Goal: Navigation & Orientation: Find specific page/section

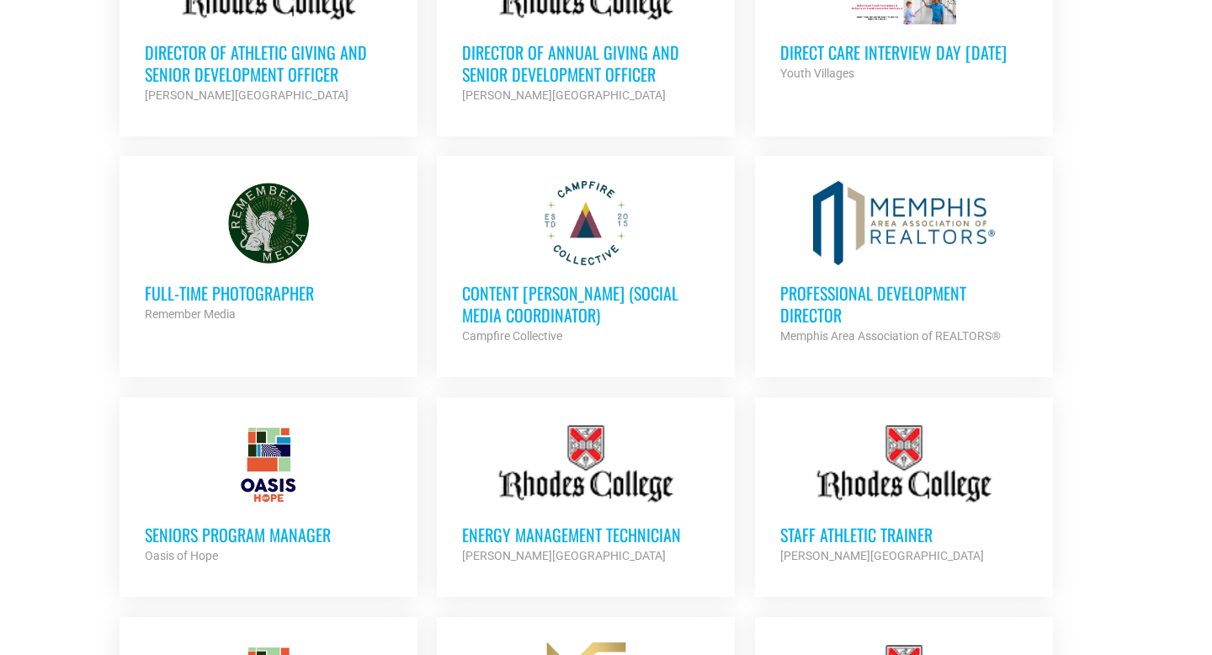
scroll to position [1096, 0]
click at [263, 283] on h3 "Full-Time Photographer" at bounding box center [268, 294] width 247 height 22
click at [270, 524] on h3 "Seniors Program Manager" at bounding box center [268, 535] width 247 height 22
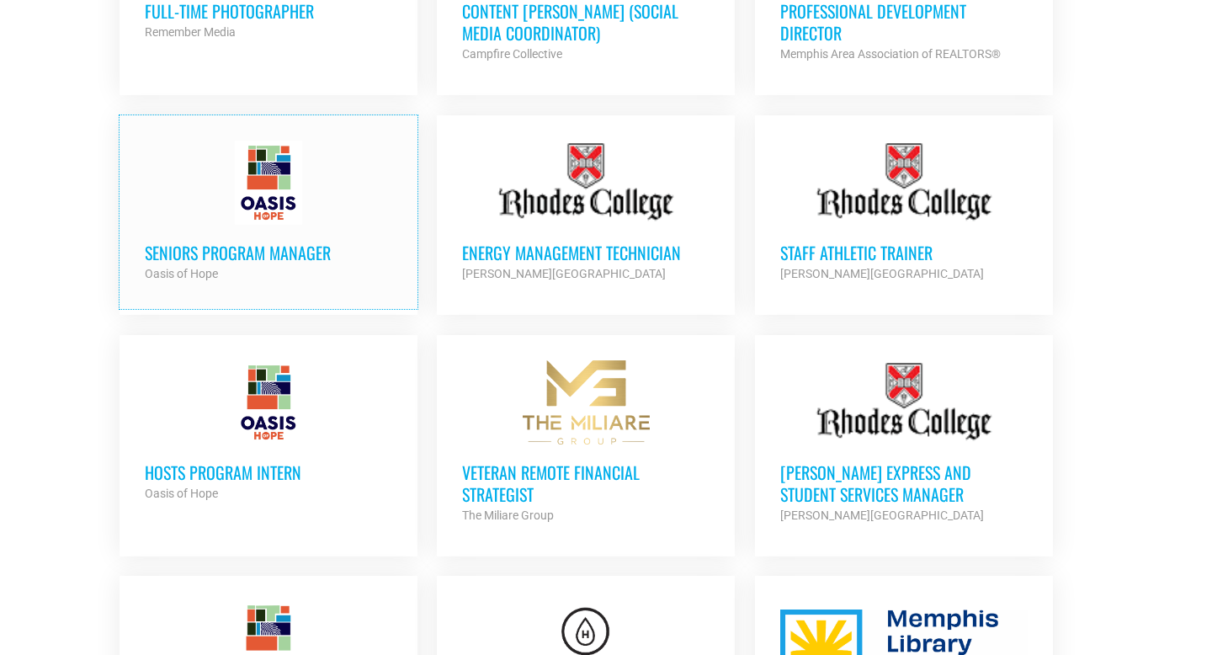
scroll to position [1380, 0]
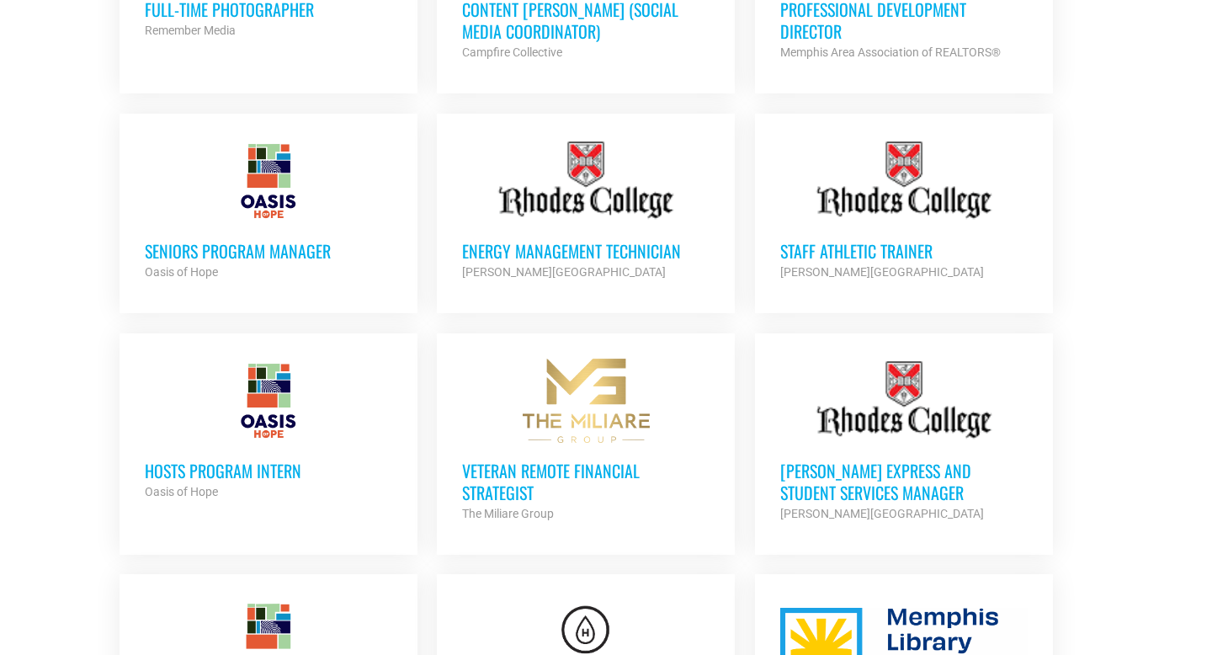
click at [252, 459] on h3 "HOSTS Program Intern" at bounding box center [268, 470] width 247 height 22
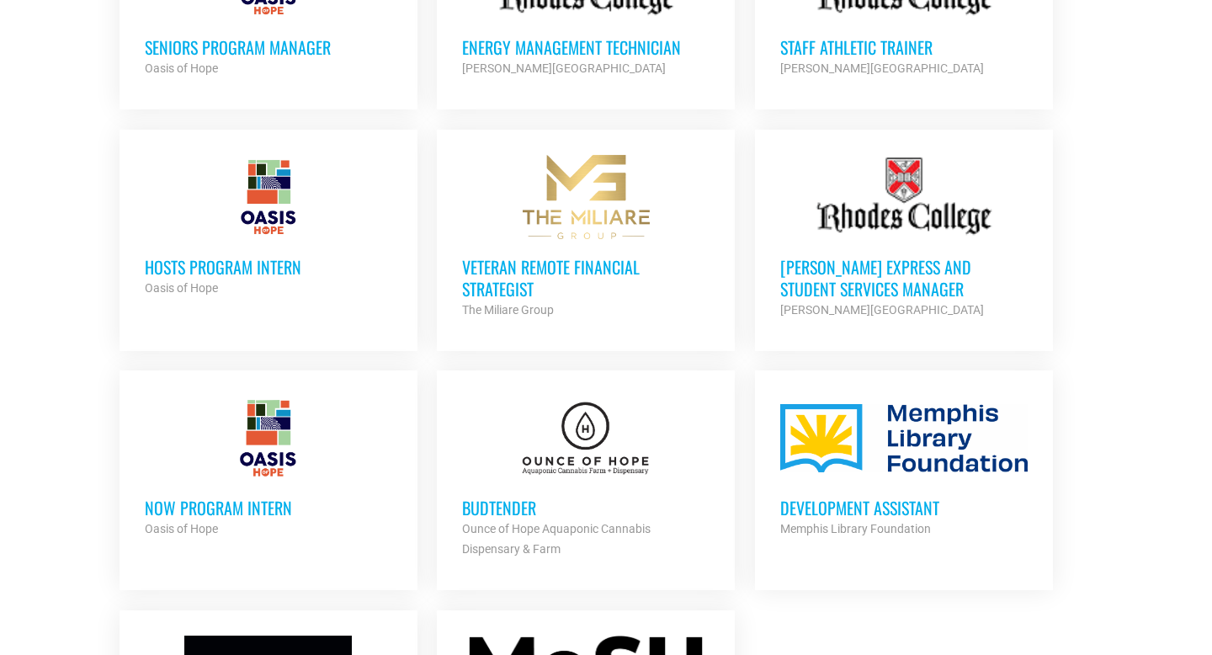
scroll to position [1664, 0]
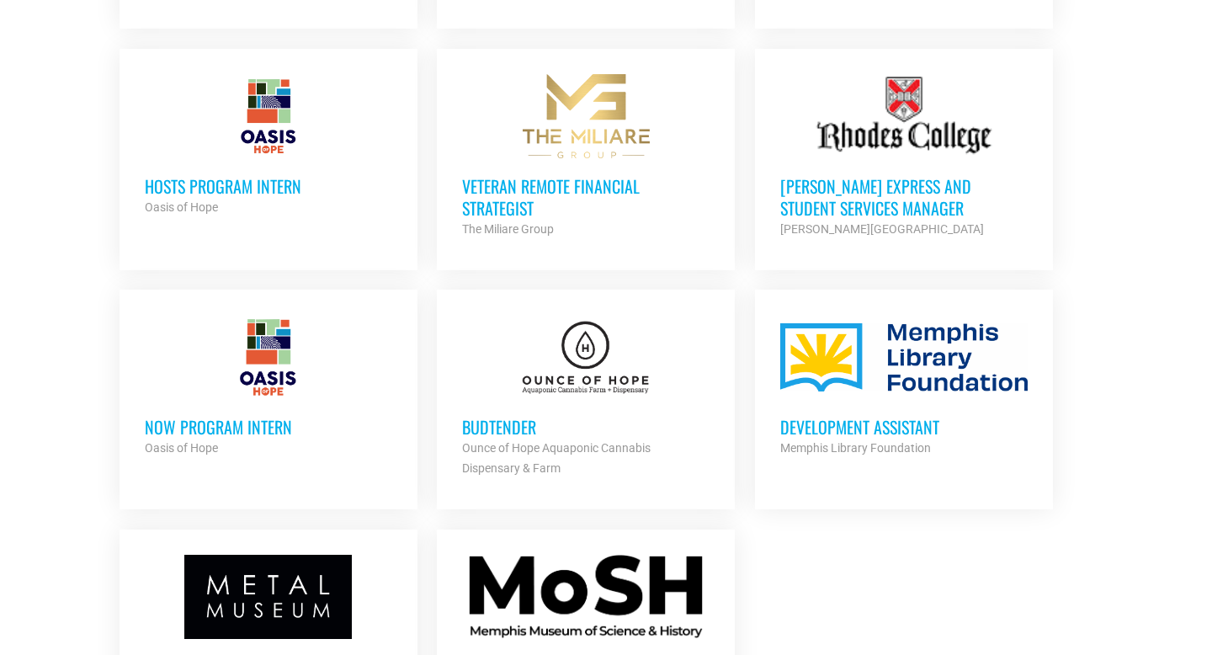
click at [249, 416] on h3 "NOW Program Intern" at bounding box center [268, 427] width 247 height 22
click at [897, 399] on div "Development Assistant Memphis Library Foundation Partner Org" at bounding box center [903, 428] width 247 height 59
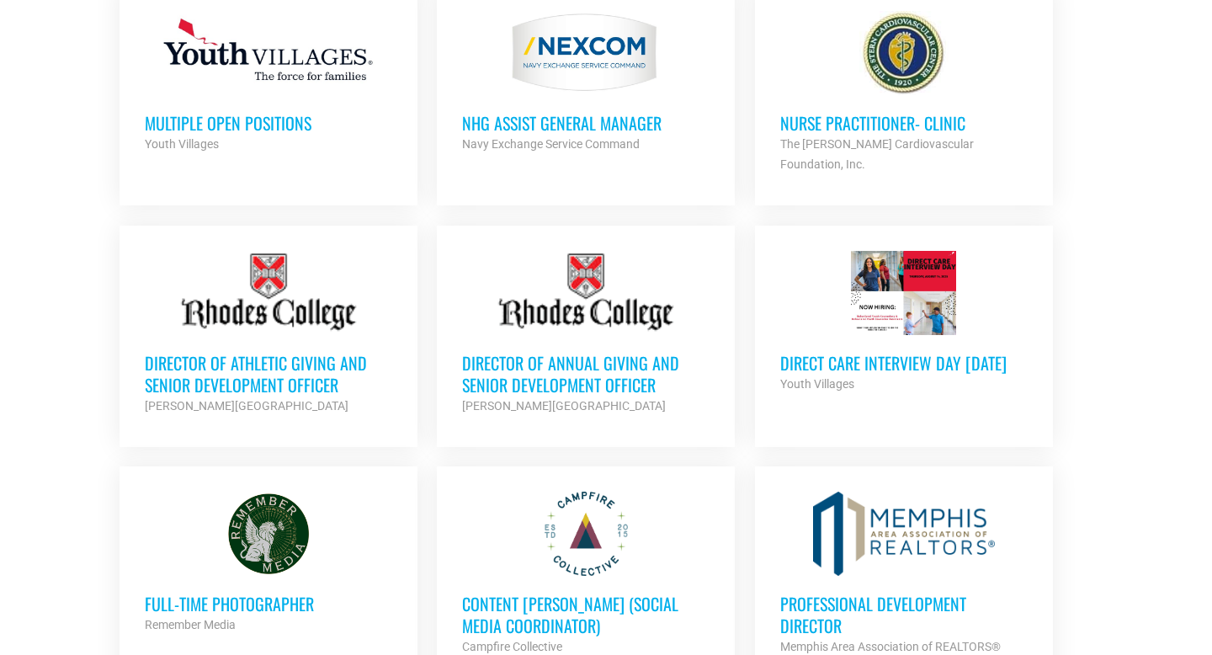
scroll to position [0, 0]
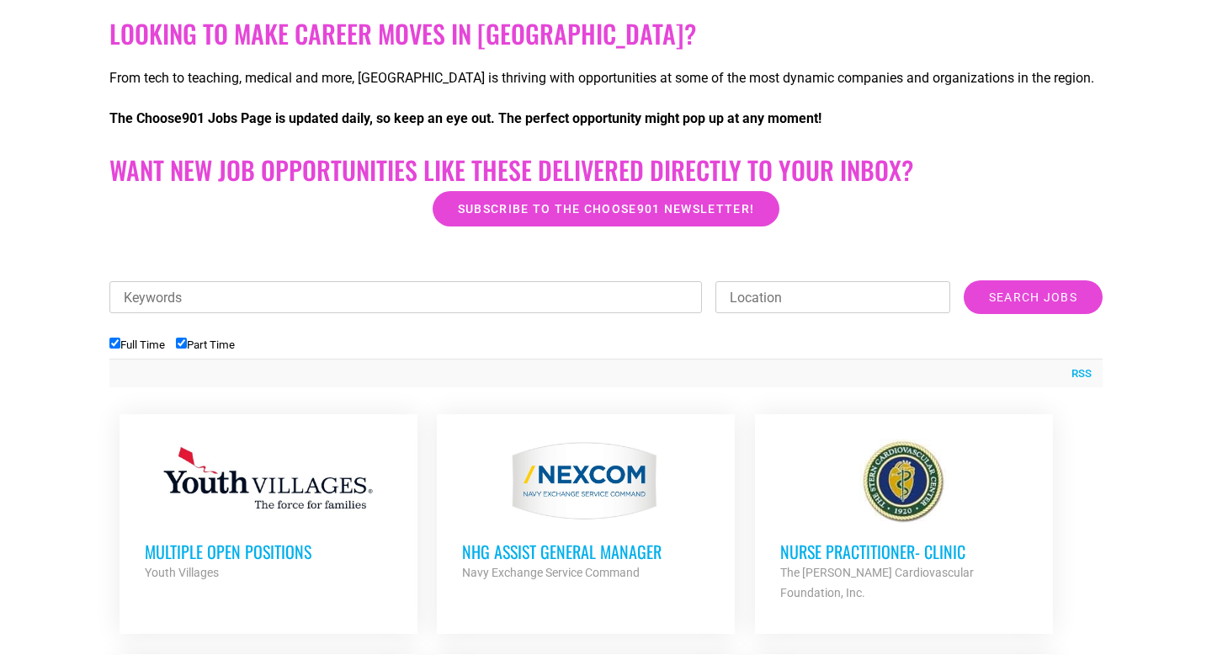
scroll to position [471, 0]
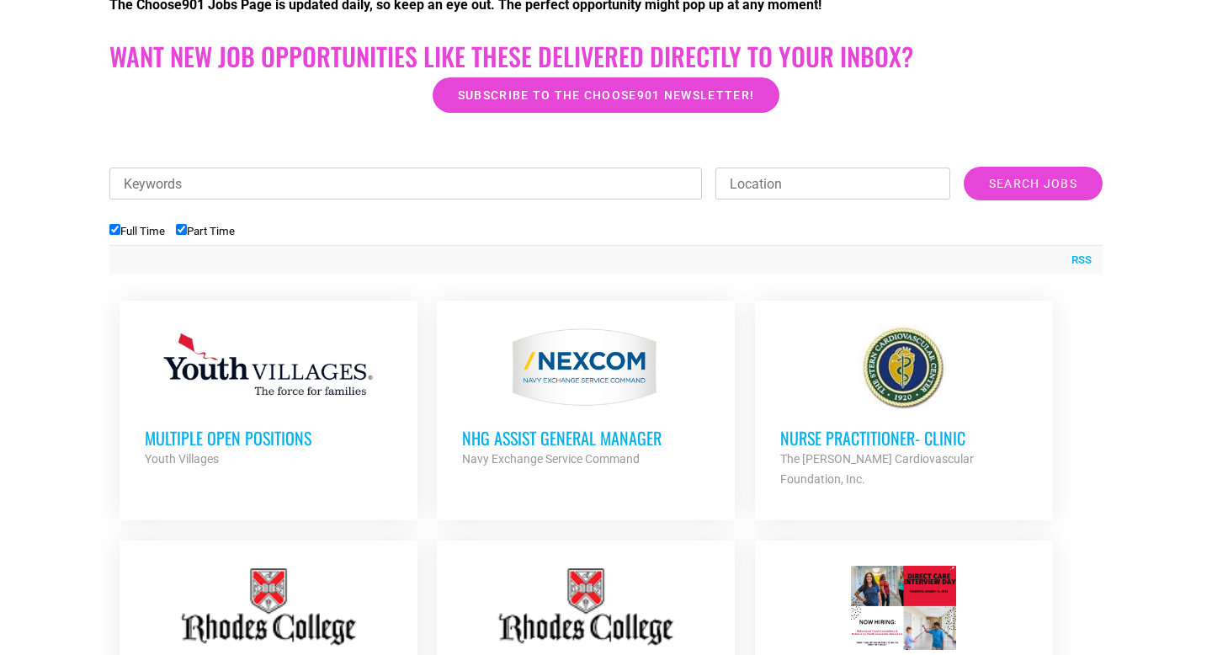
click at [187, 230] on input "Part Time" at bounding box center [181, 229] width 11 height 11
checkbox input "false"
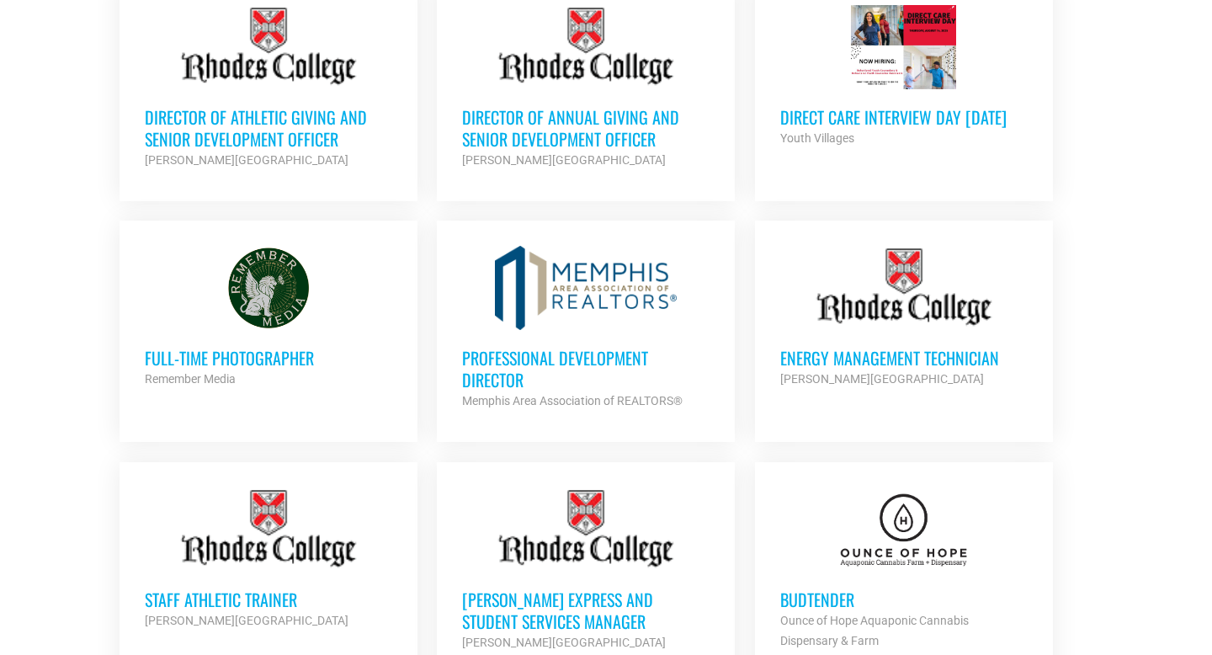
scroll to position [1029, 0]
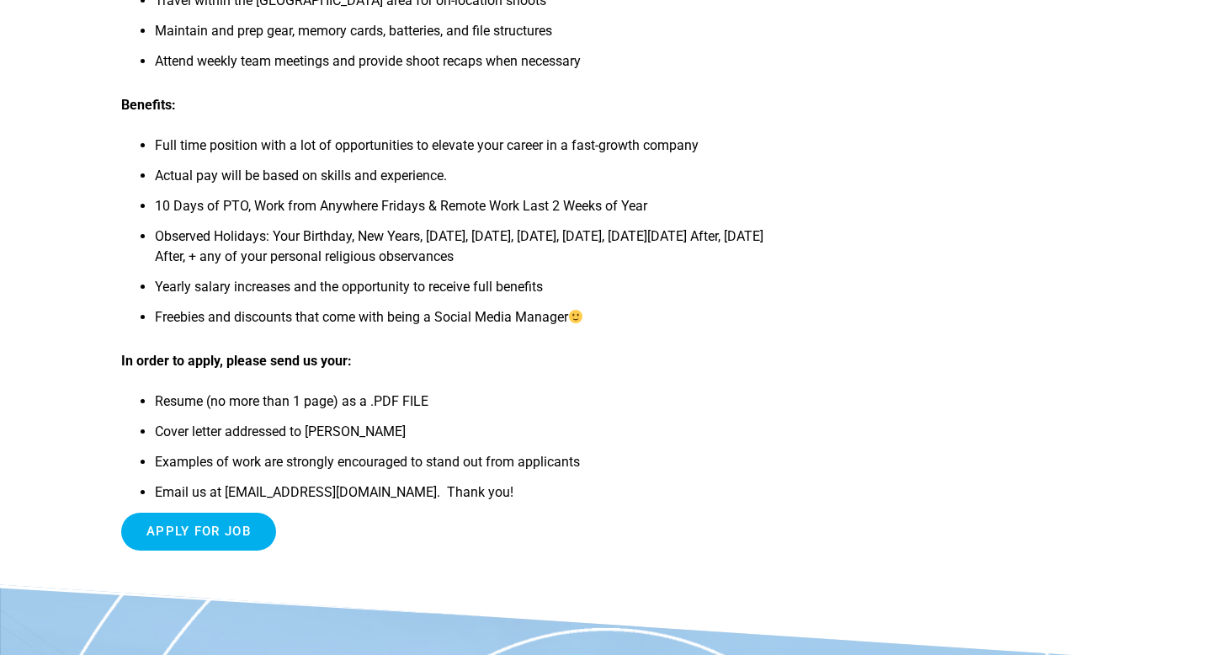
scroll to position [871, 0]
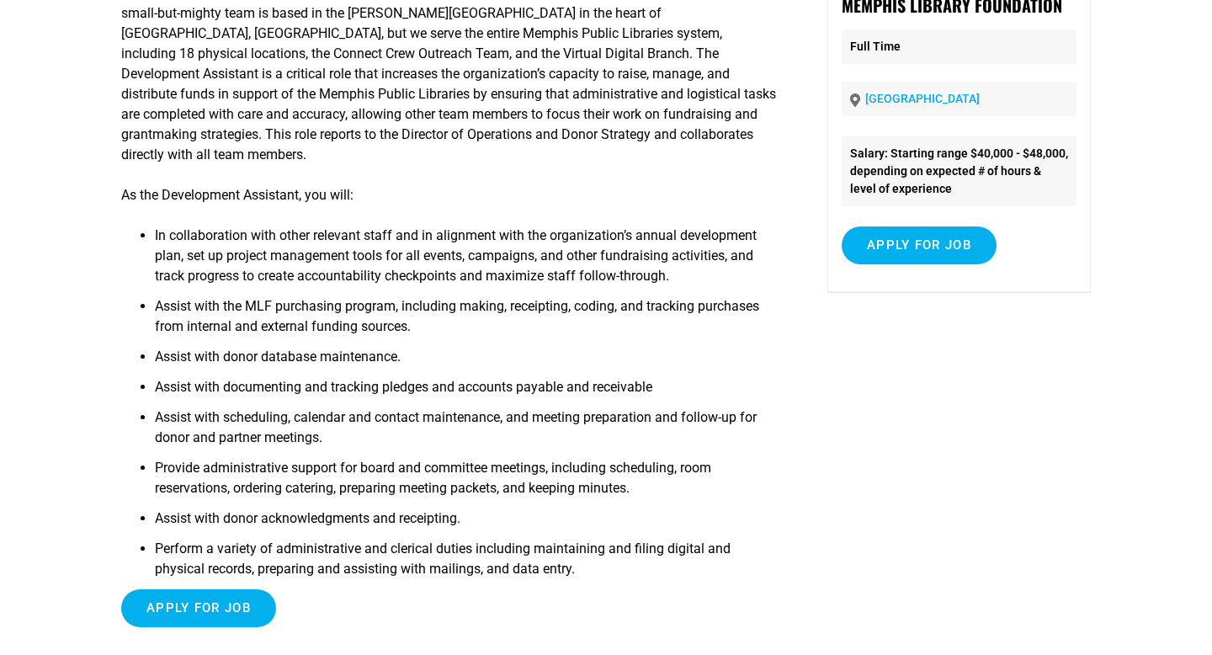
scroll to position [215, 0]
